Goal: Browse casually: Explore the website without a specific task or goal

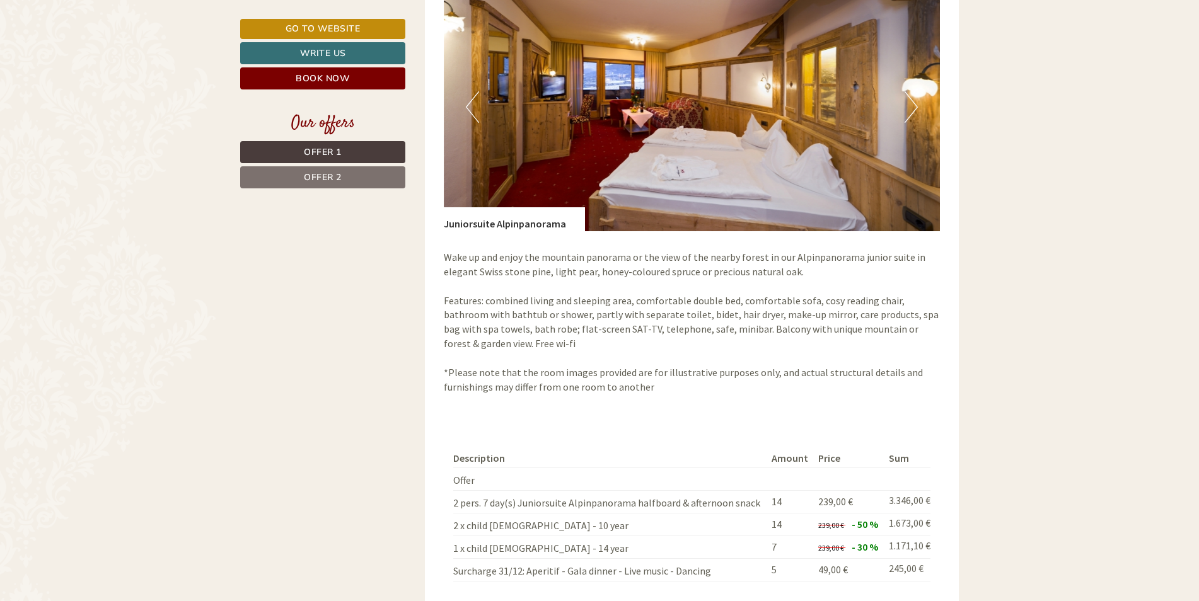
scroll to position [1134, 0]
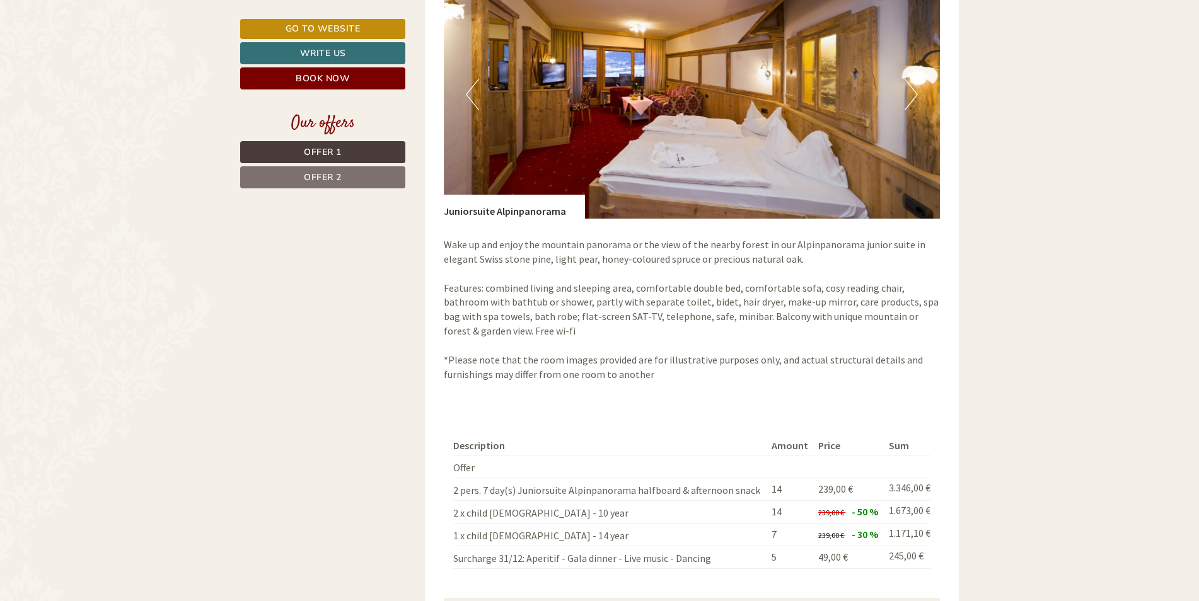
click at [912, 87] on button "Next" at bounding box center [910, 95] width 13 height 32
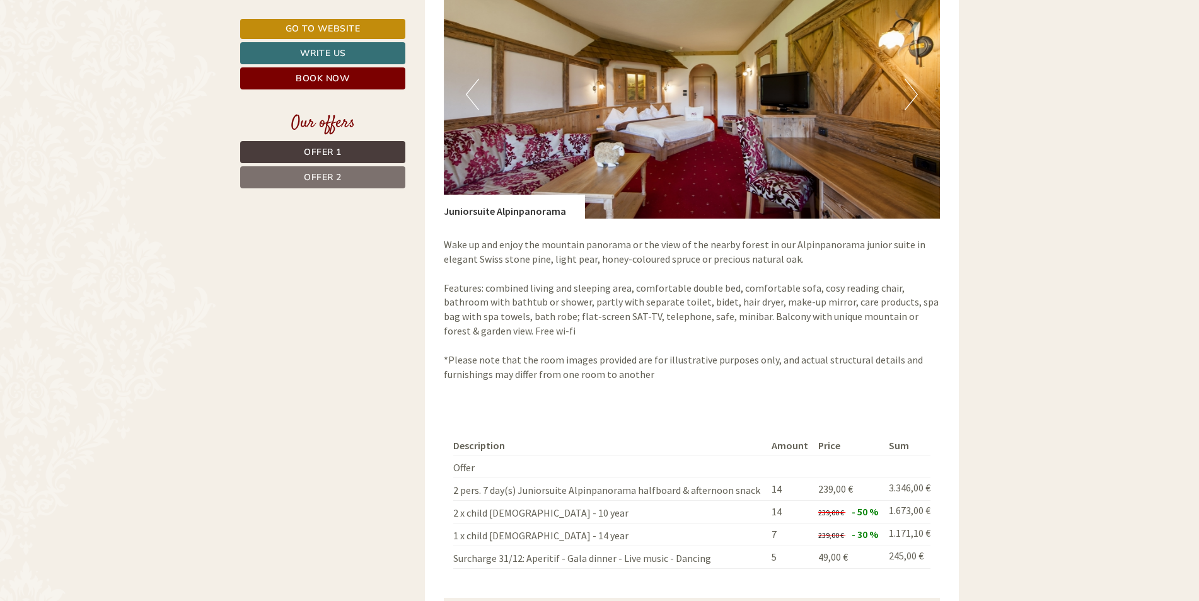
click at [912, 87] on button "Next" at bounding box center [910, 95] width 13 height 32
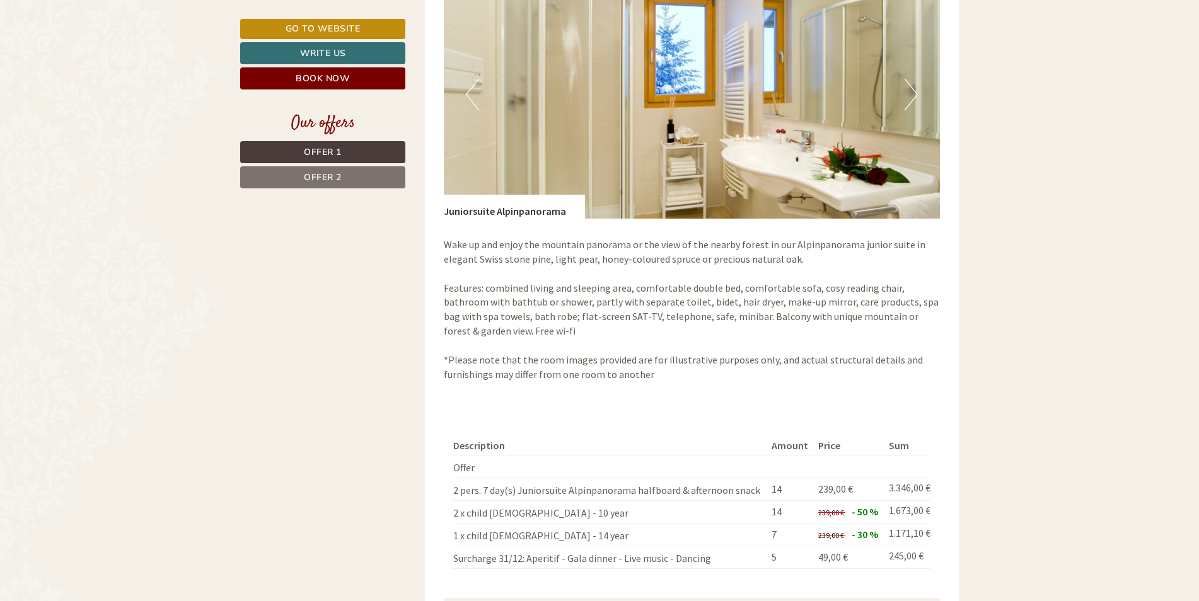
click at [912, 87] on button "Next" at bounding box center [910, 95] width 13 height 32
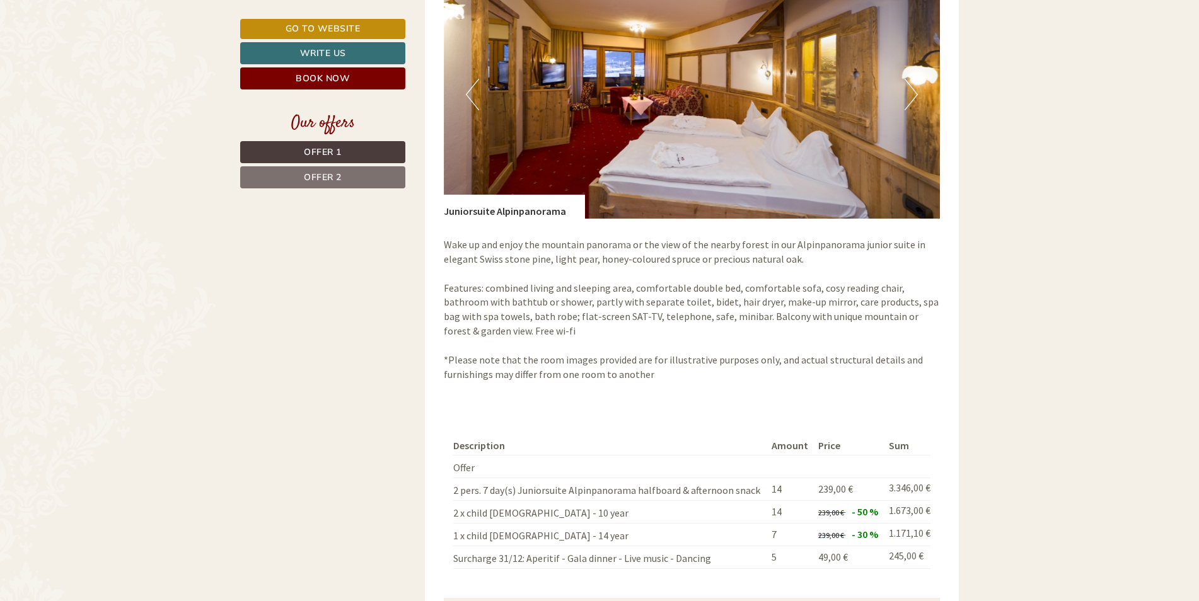
click at [912, 87] on button "Next" at bounding box center [910, 95] width 13 height 32
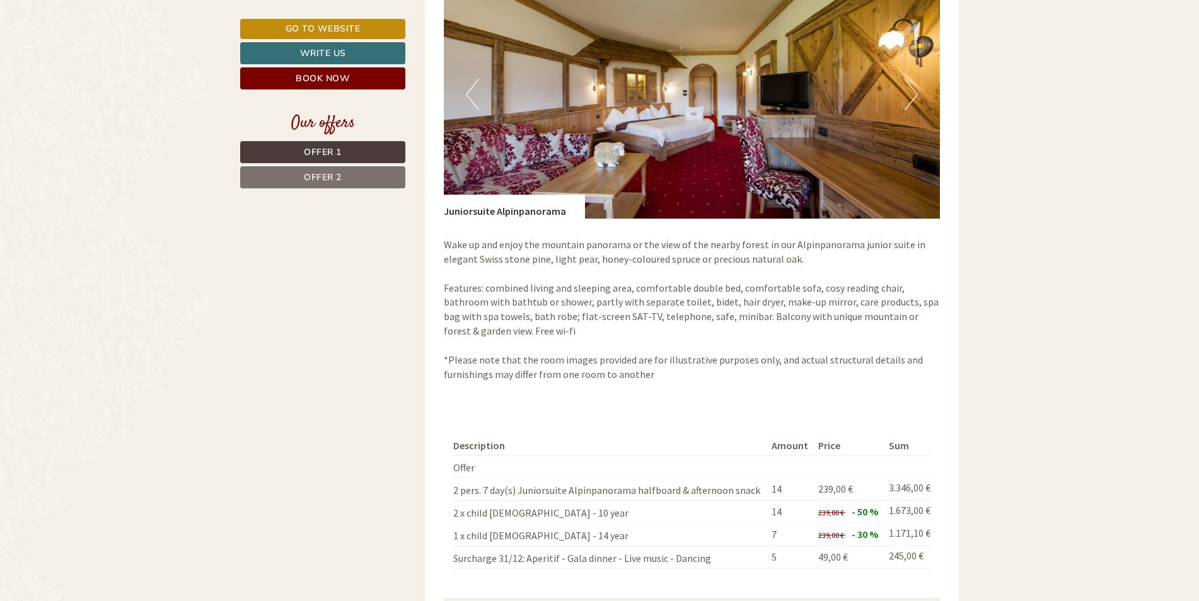
click at [912, 87] on button "Next" at bounding box center [910, 95] width 13 height 32
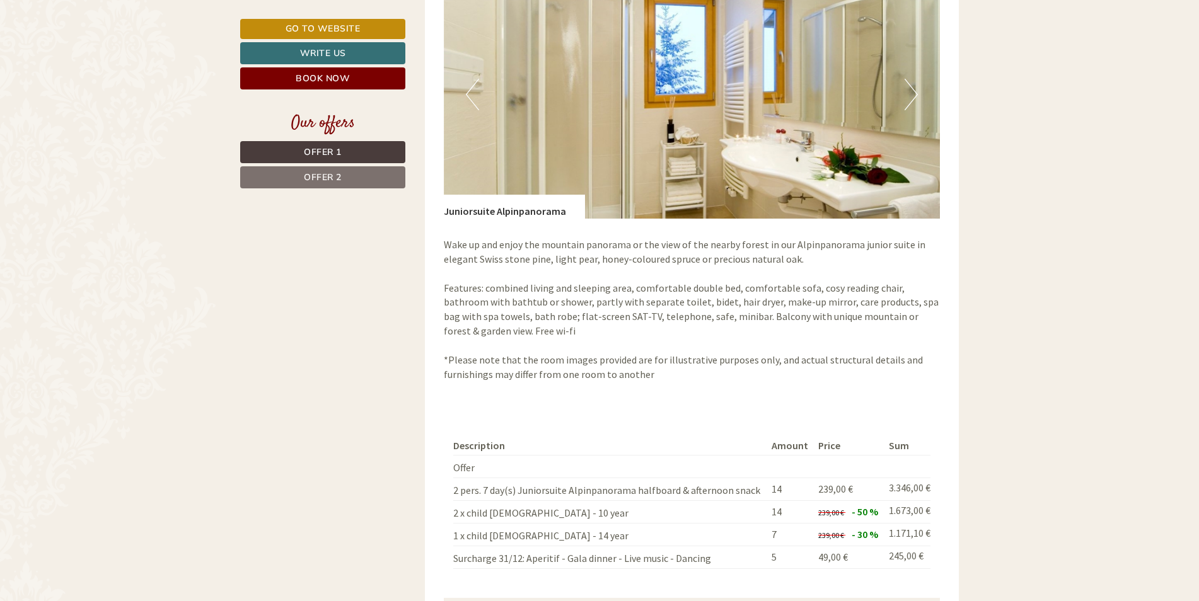
click at [912, 87] on button "Next" at bounding box center [910, 95] width 13 height 32
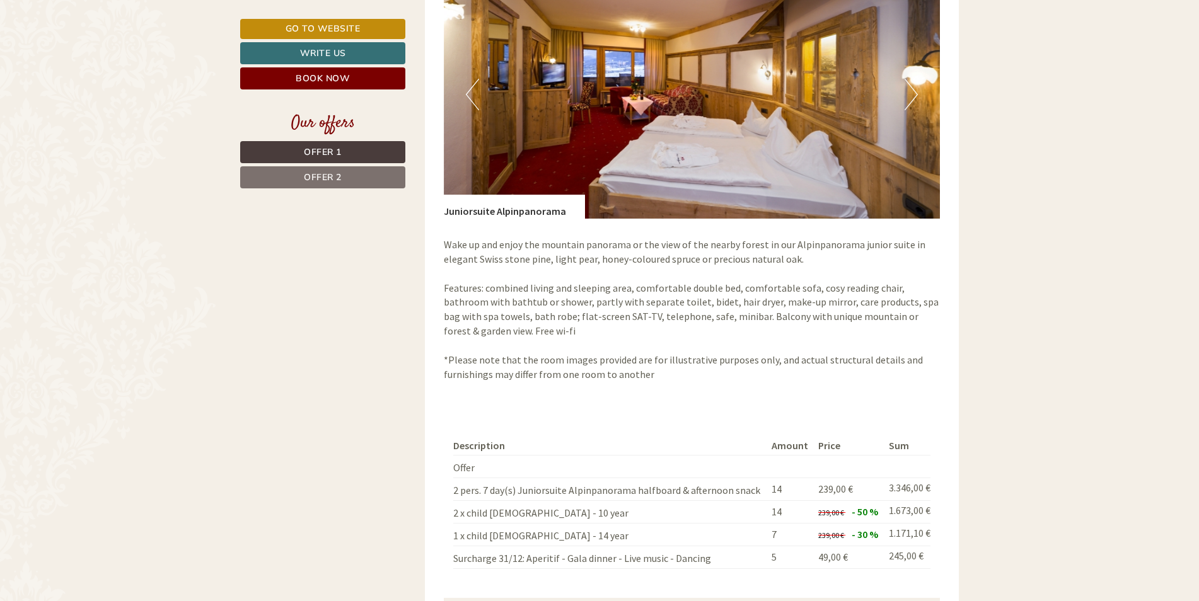
click at [912, 87] on button "Next" at bounding box center [910, 95] width 13 height 32
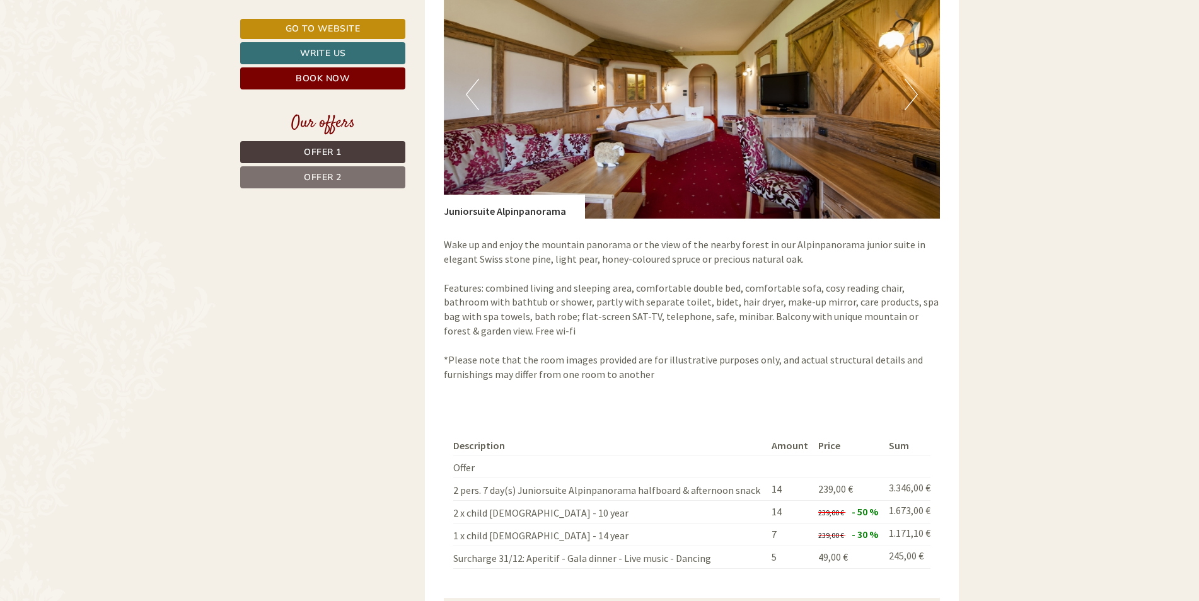
click at [912, 87] on button "Next" at bounding box center [910, 95] width 13 height 32
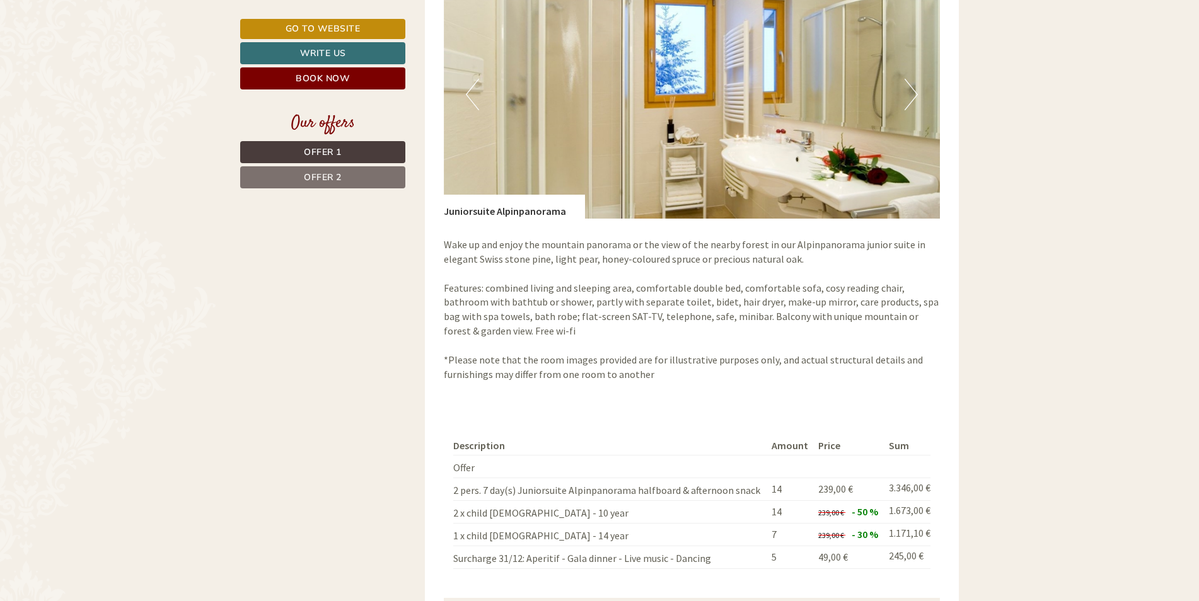
click at [912, 87] on button "Next" at bounding box center [910, 95] width 13 height 32
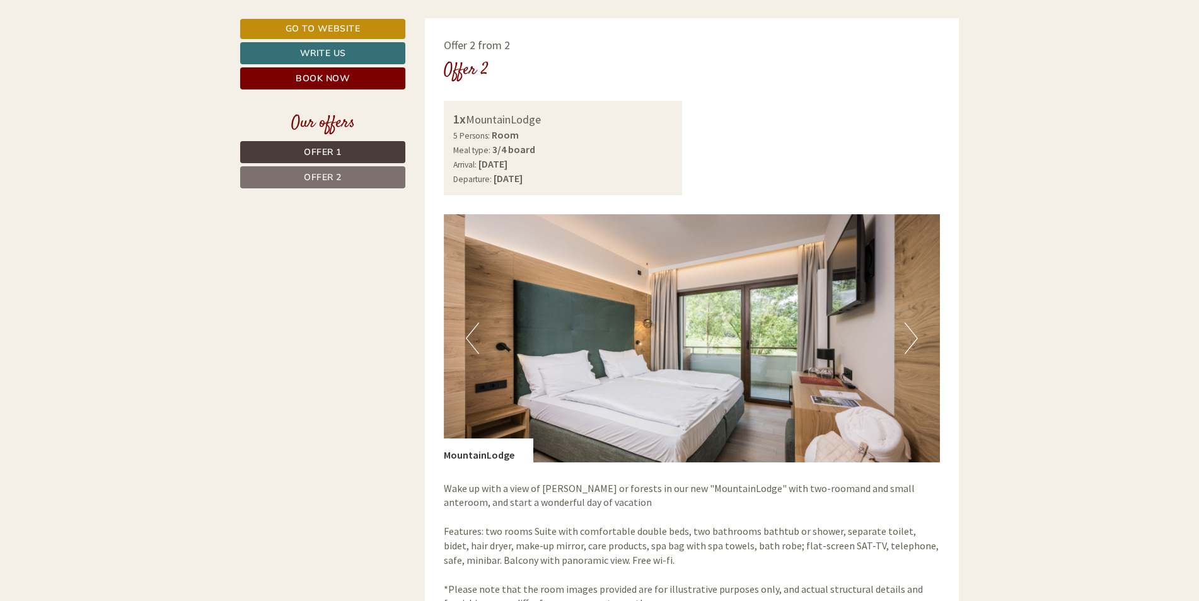
scroll to position [1891, 0]
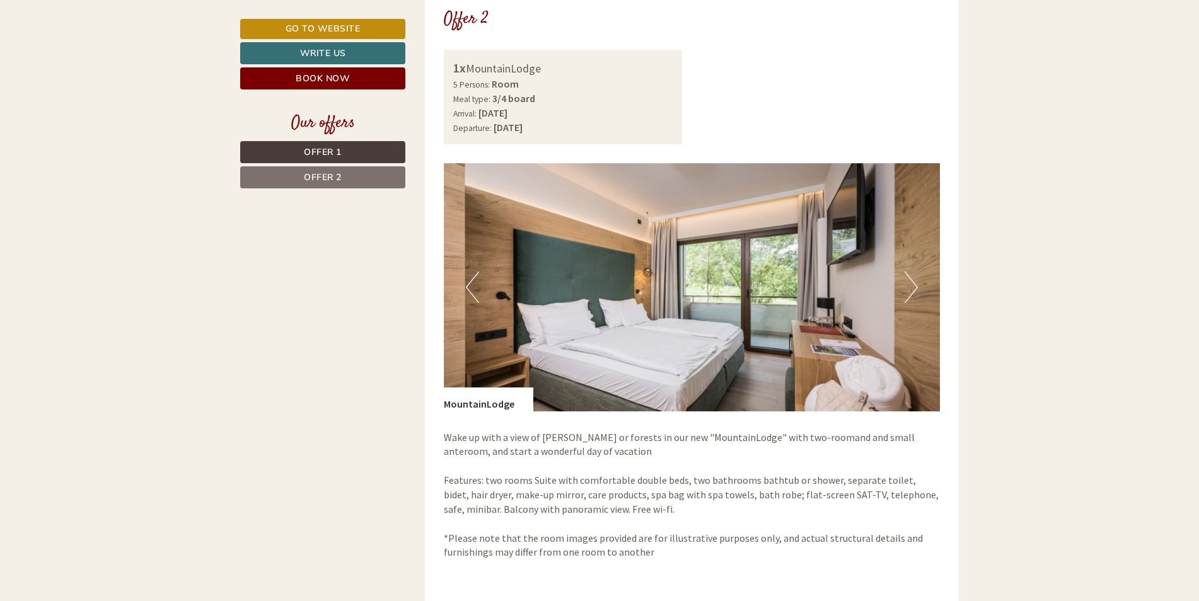
click at [909, 288] on button "Next" at bounding box center [910, 288] width 13 height 32
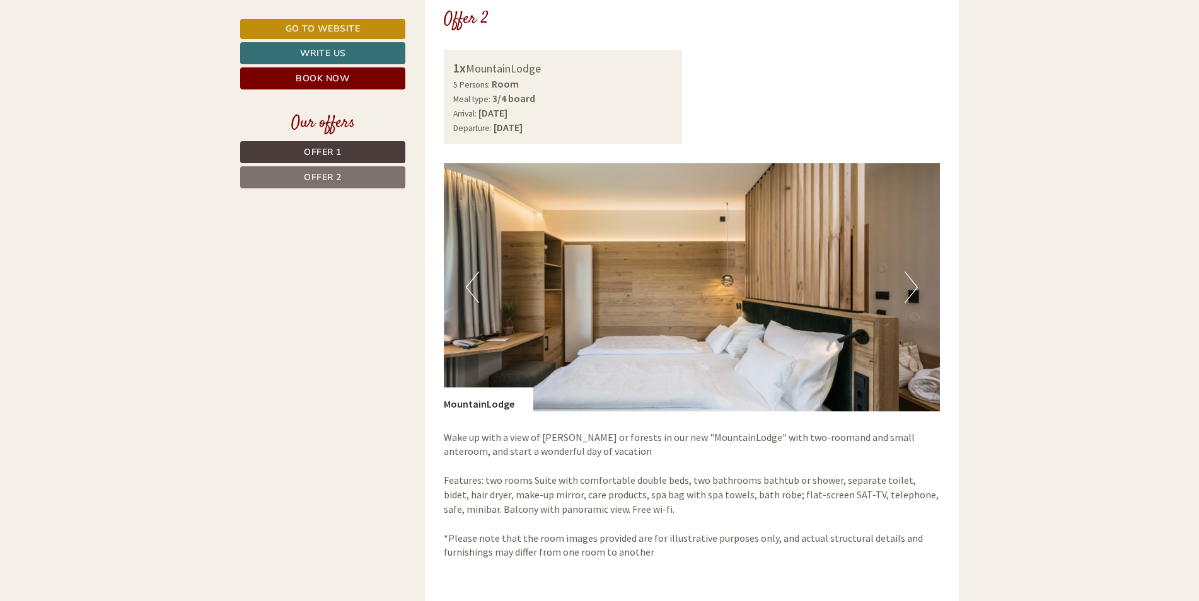
click at [909, 288] on button "Next" at bounding box center [910, 288] width 13 height 32
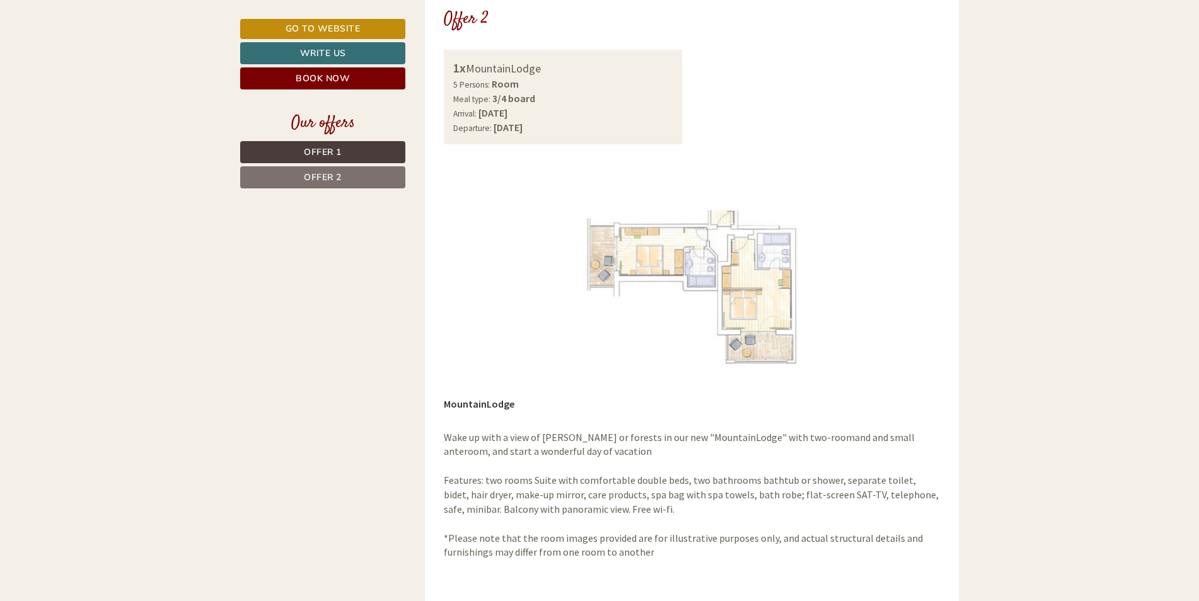
click at [909, 288] on button "Next" at bounding box center [910, 288] width 13 height 32
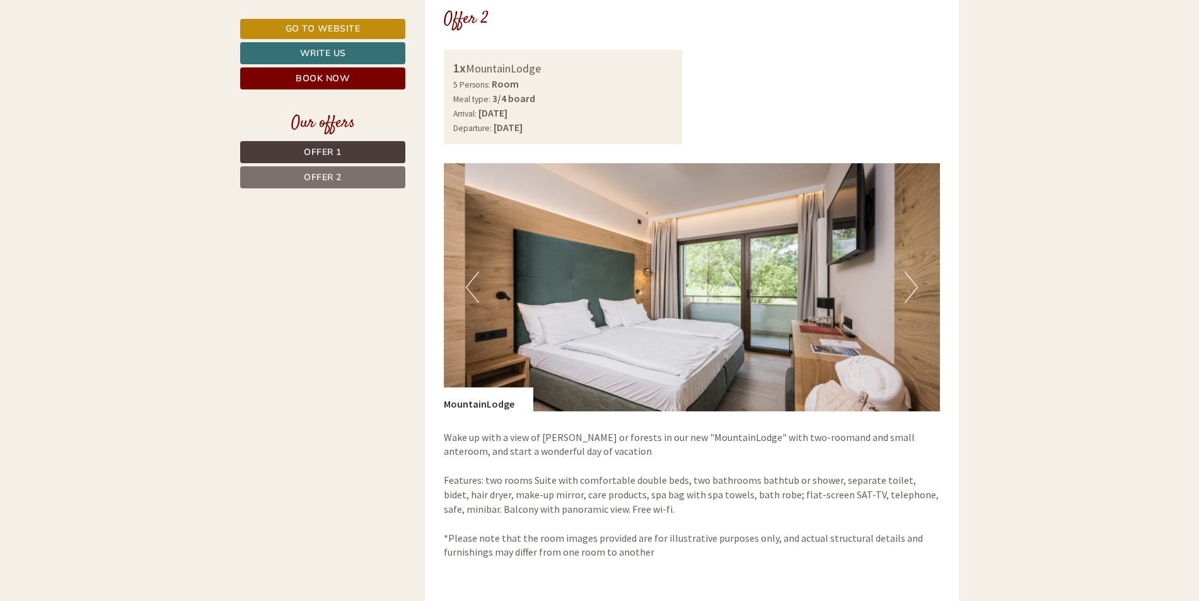
click at [909, 288] on button "Next" at bounding box center [910, 288] width 13 height 32
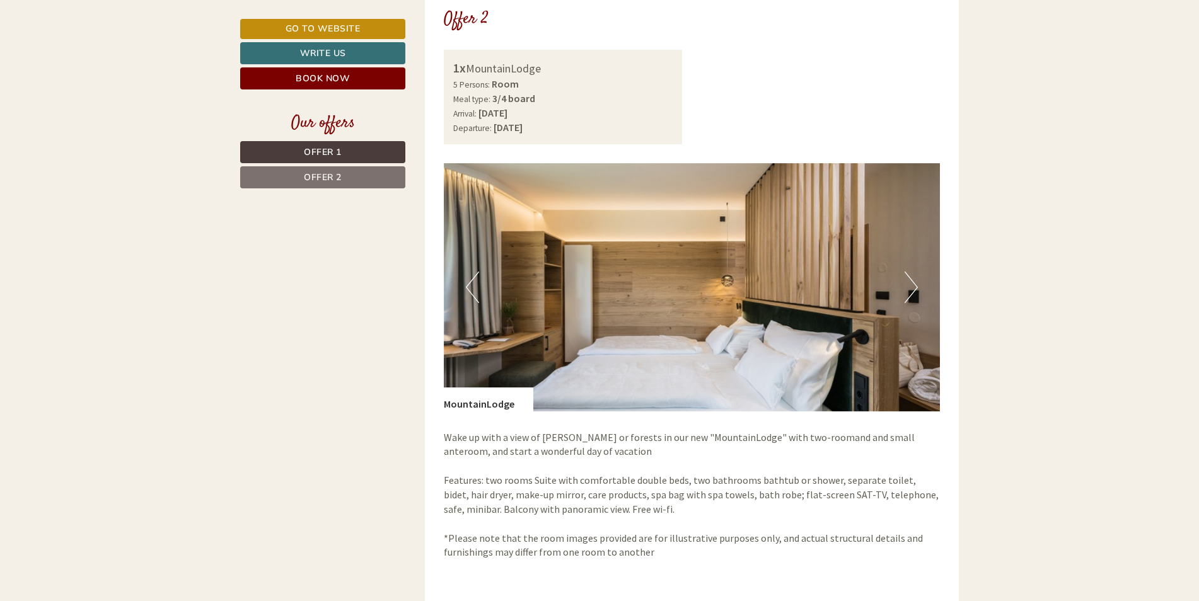
click at [909, 288] on button "Next" at bounding box center [910, 288] width 13 height 32
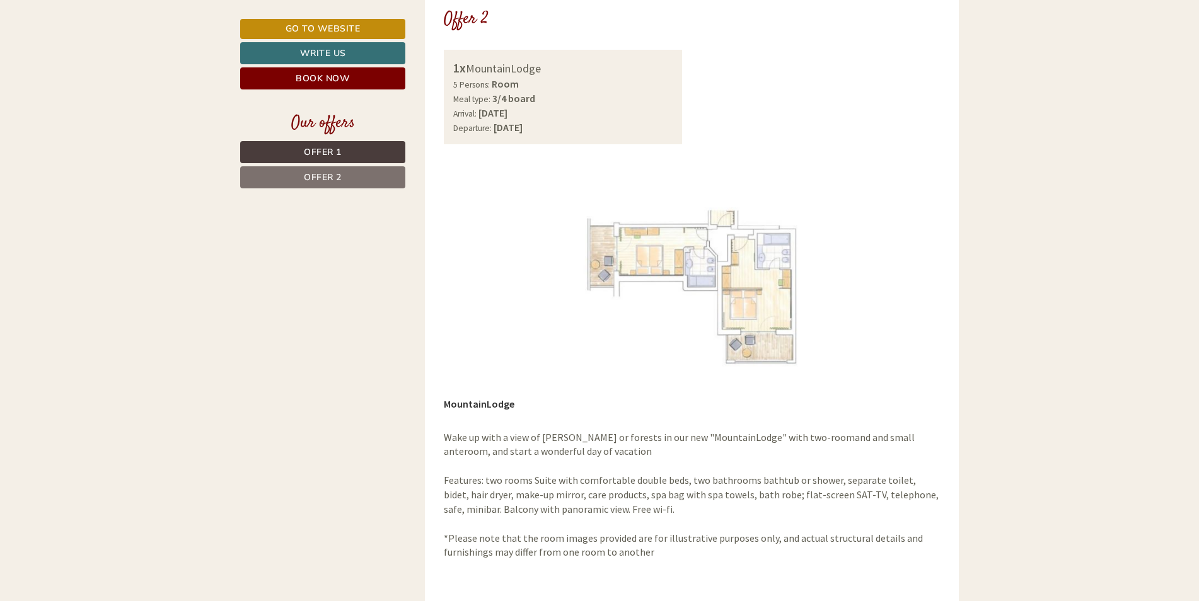
click at [909, 288] on button "Next" at bounding box center [910, 288] width 13 height 32
